Goal: Task Accomplishment & Management: Manage account settings

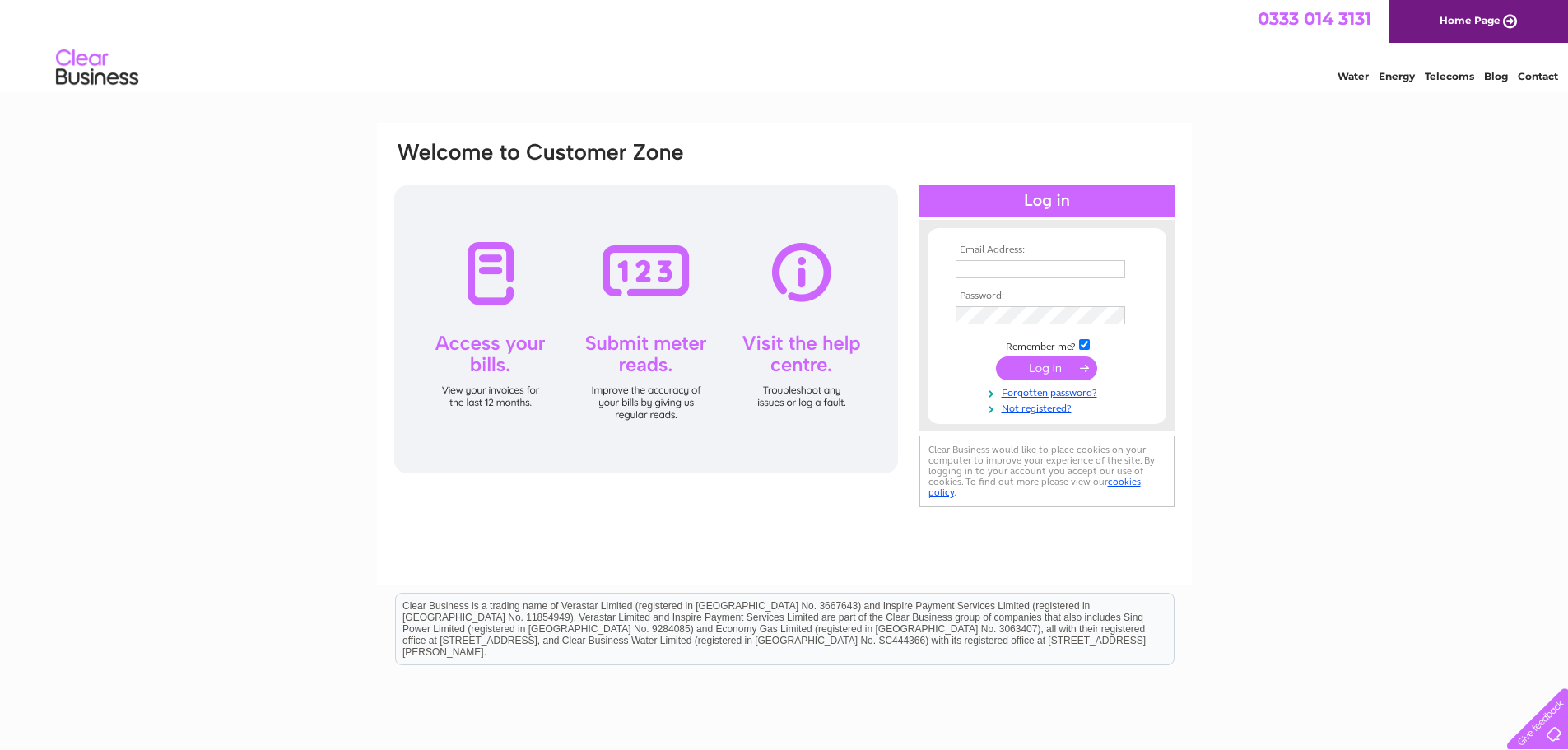
type input "barnettsbooksltd@gmail.com"
click at [1056, 371] on input "submit" at bounding box center [1047, 368] width 102 height 23
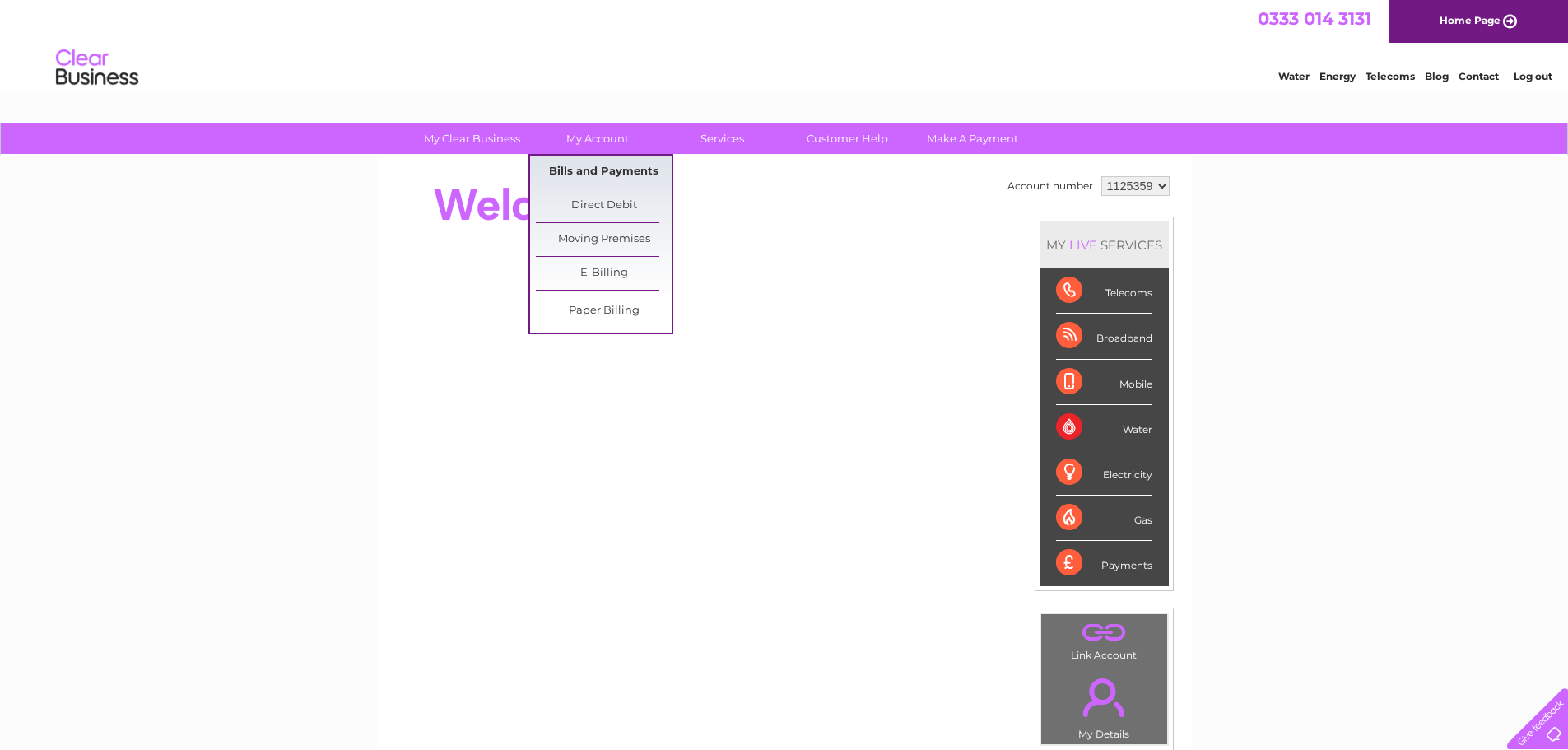
click at [608, 170] on link "Bills and Payments" at bounding box center [604, 172] width 136 height 33
click at [620, 173] on link "Bills and Payments" at bounding box center [604, 172] width 136 height 33
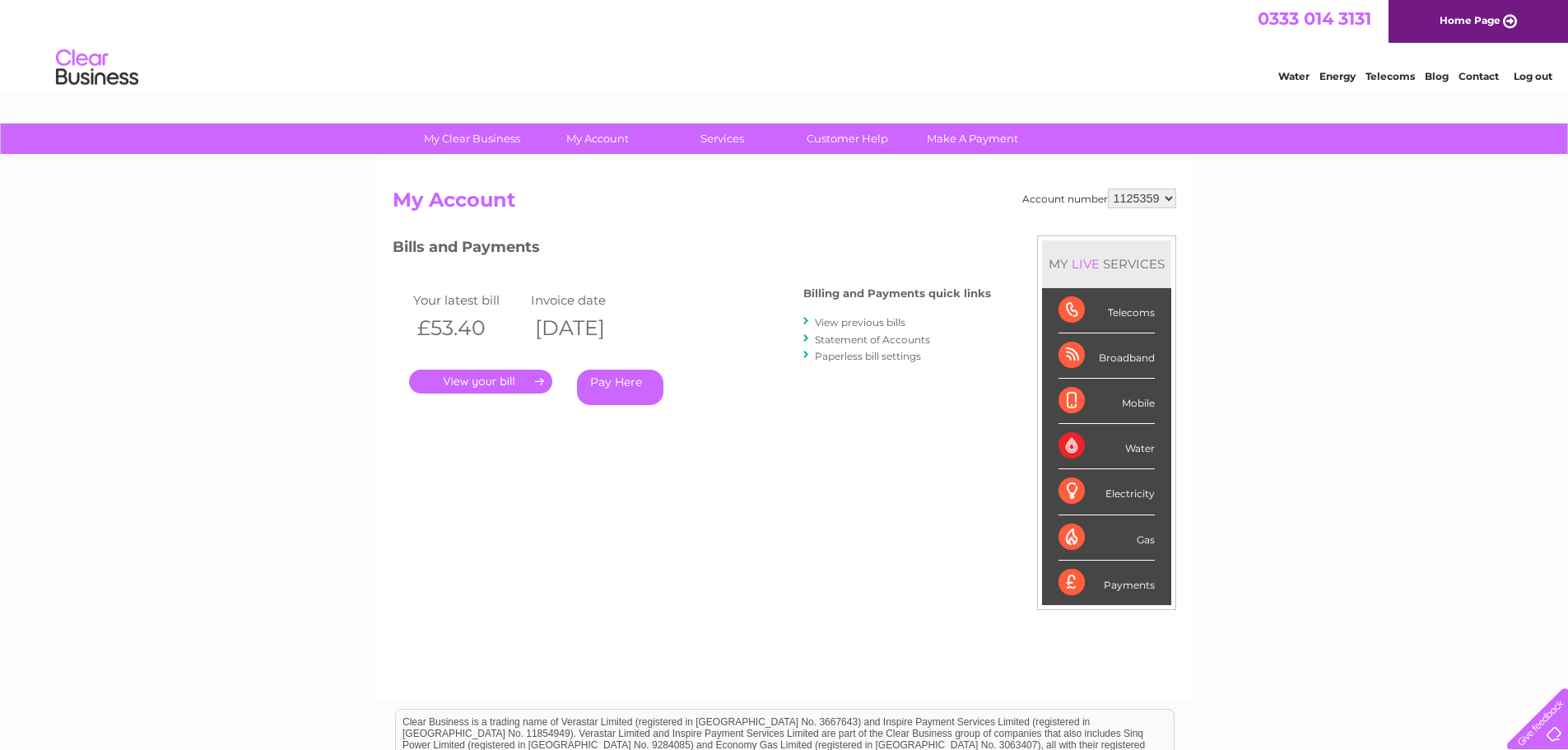
click at [513, 379] on link "." at bounding box center [481, 381] width 143 height 24
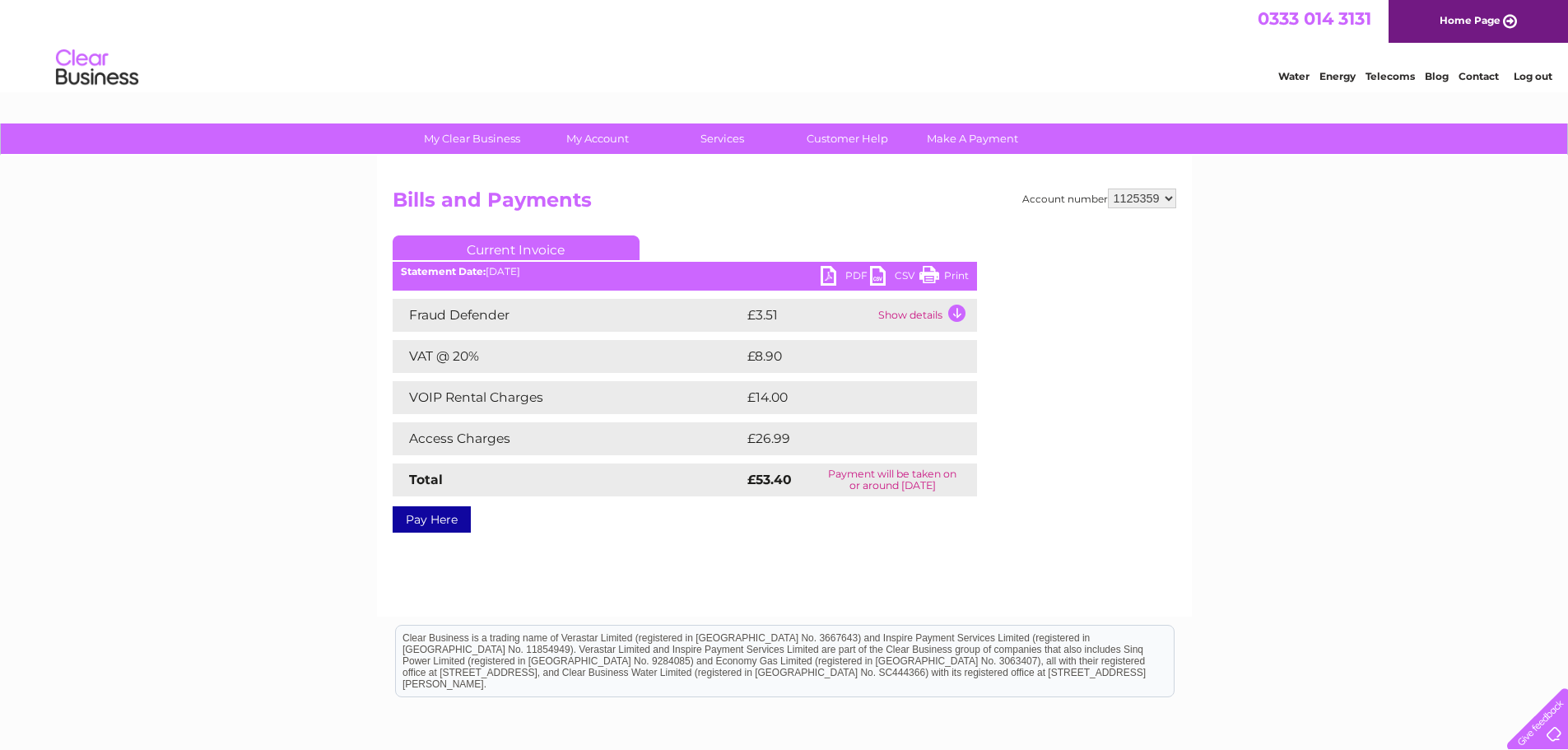
click at [827, 266] on ul "Current Invoice" at bounding box center [684, 250] width 584 height 30
click at [826, 279] on link "PDF" at bounding box center [845, 278] width 49 height 24
